Goal: Information Seeking & Learning: Learn about a topic

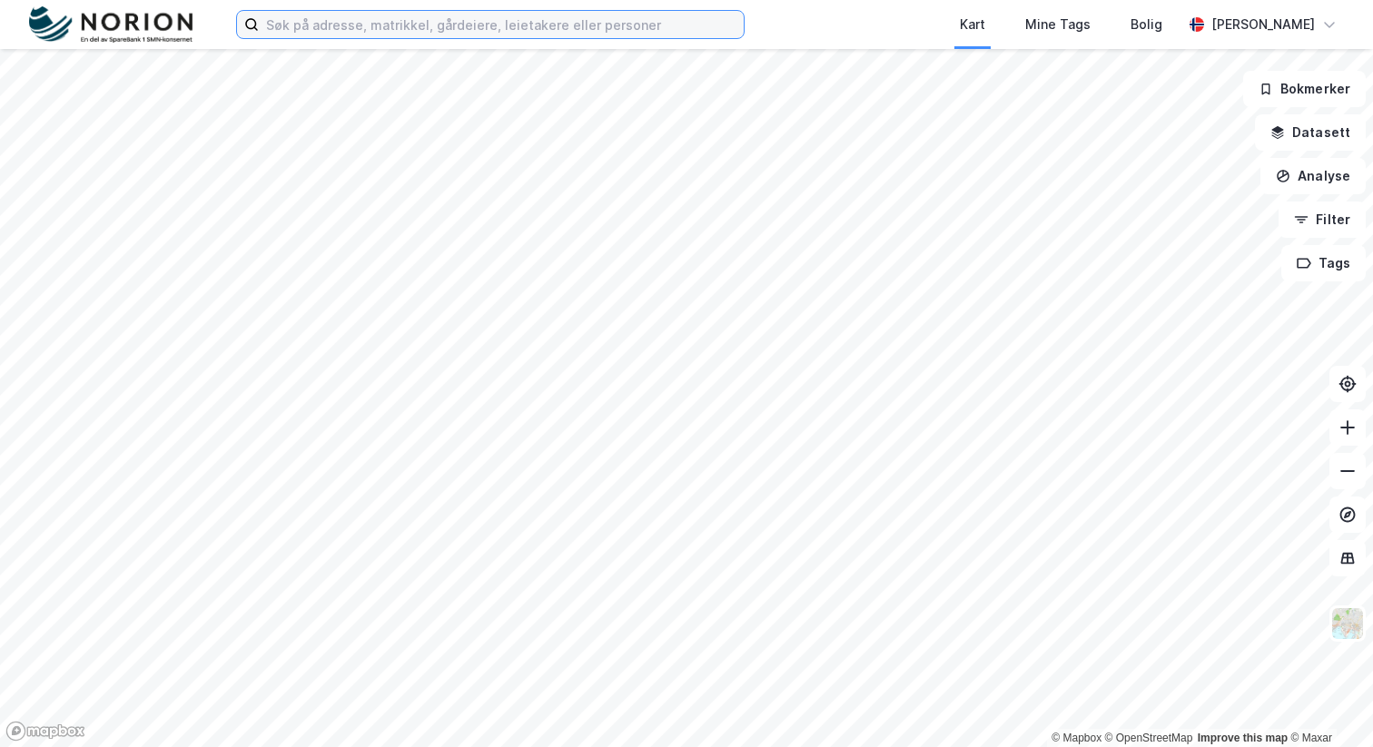
click at [282, 28] on input at bounding box center [501, 24] width 485 height 27
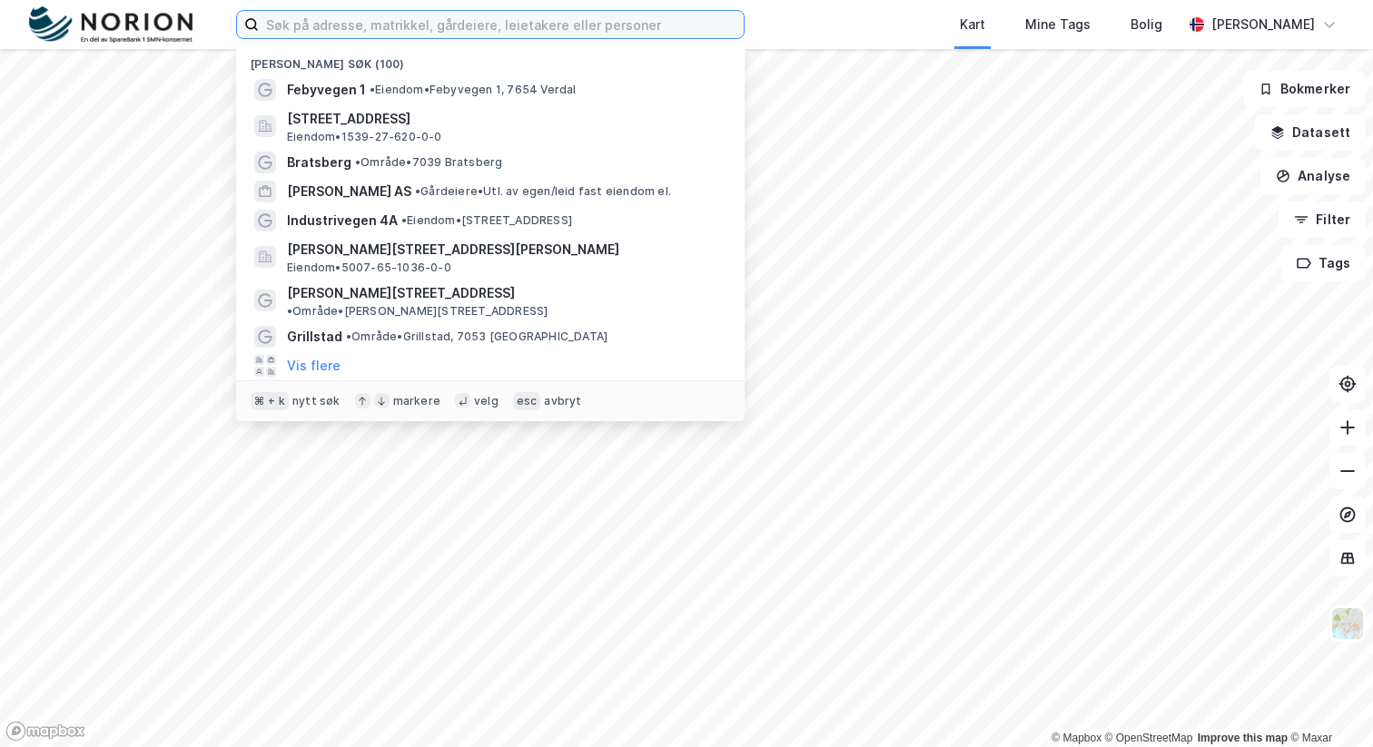
click at [458, 35] on input at bounding box center [501, 24] width 485 height 27
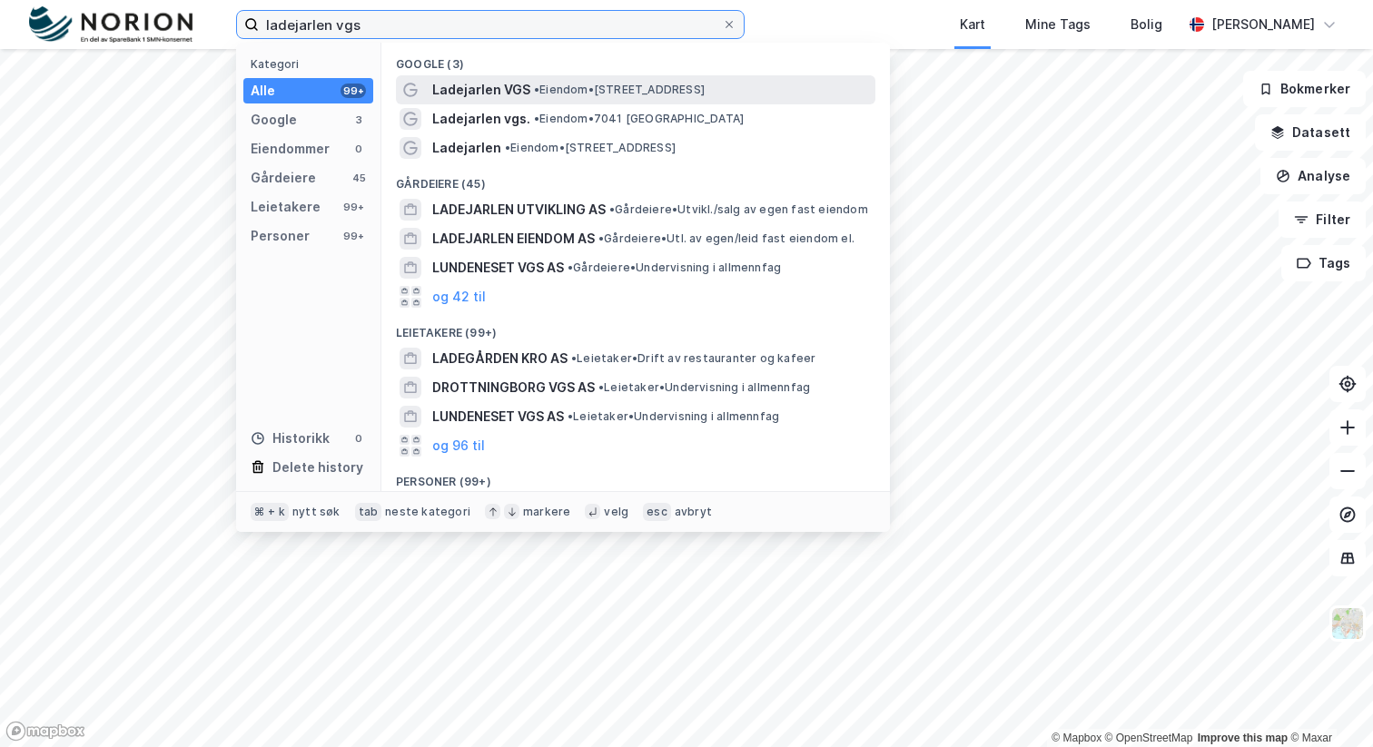
type input "ladejarlen vgs"
click at [561, 92] on span "• Eiendom • [STREET_ADDRESS]" at bounding box center [619, 90] width 171 height 15
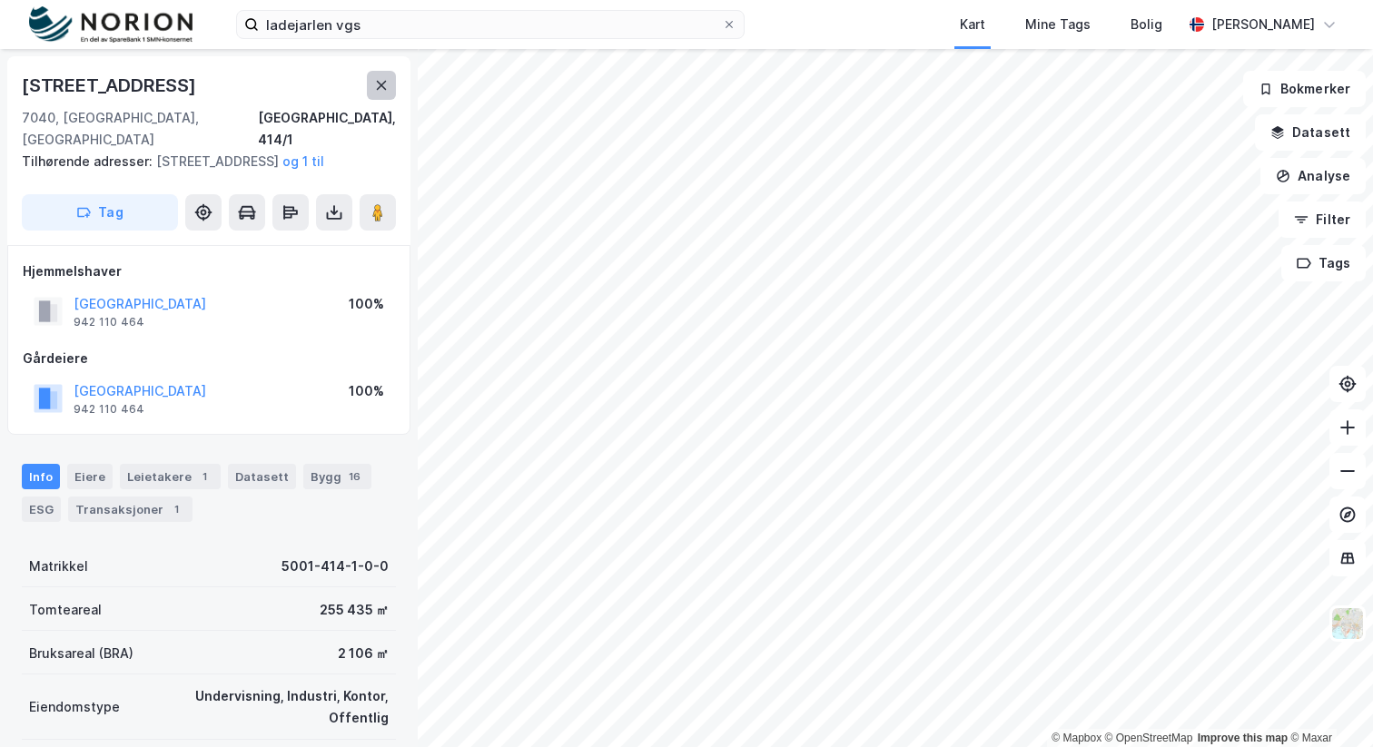
click at [386, 79] on icon at bounding box center [381, 85] width 15 height 15
